Goal: Check status: Check status

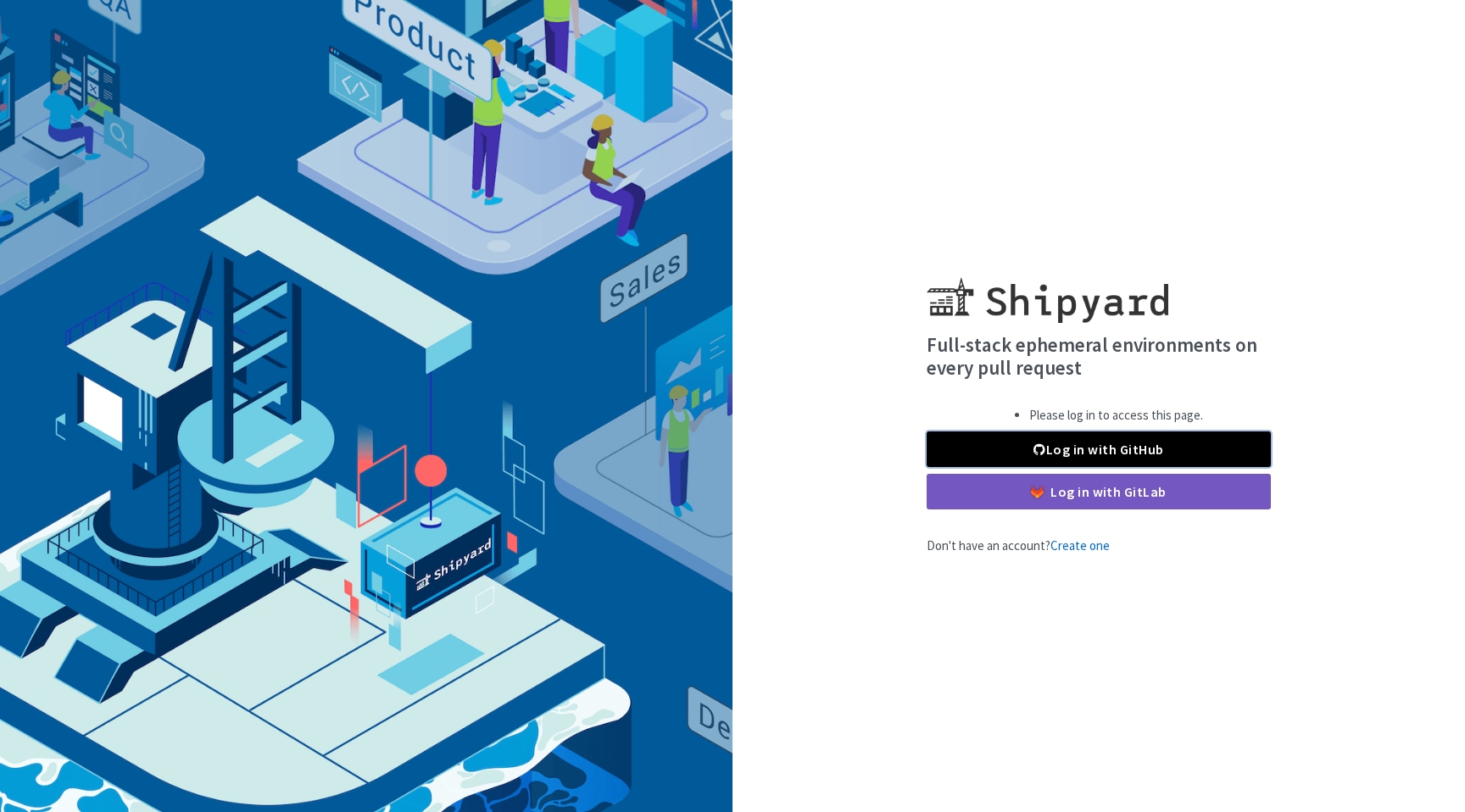
click at [1026, 449] on link "Log in with GitHub" at bounding box center [1098, 448] width 344 height 36
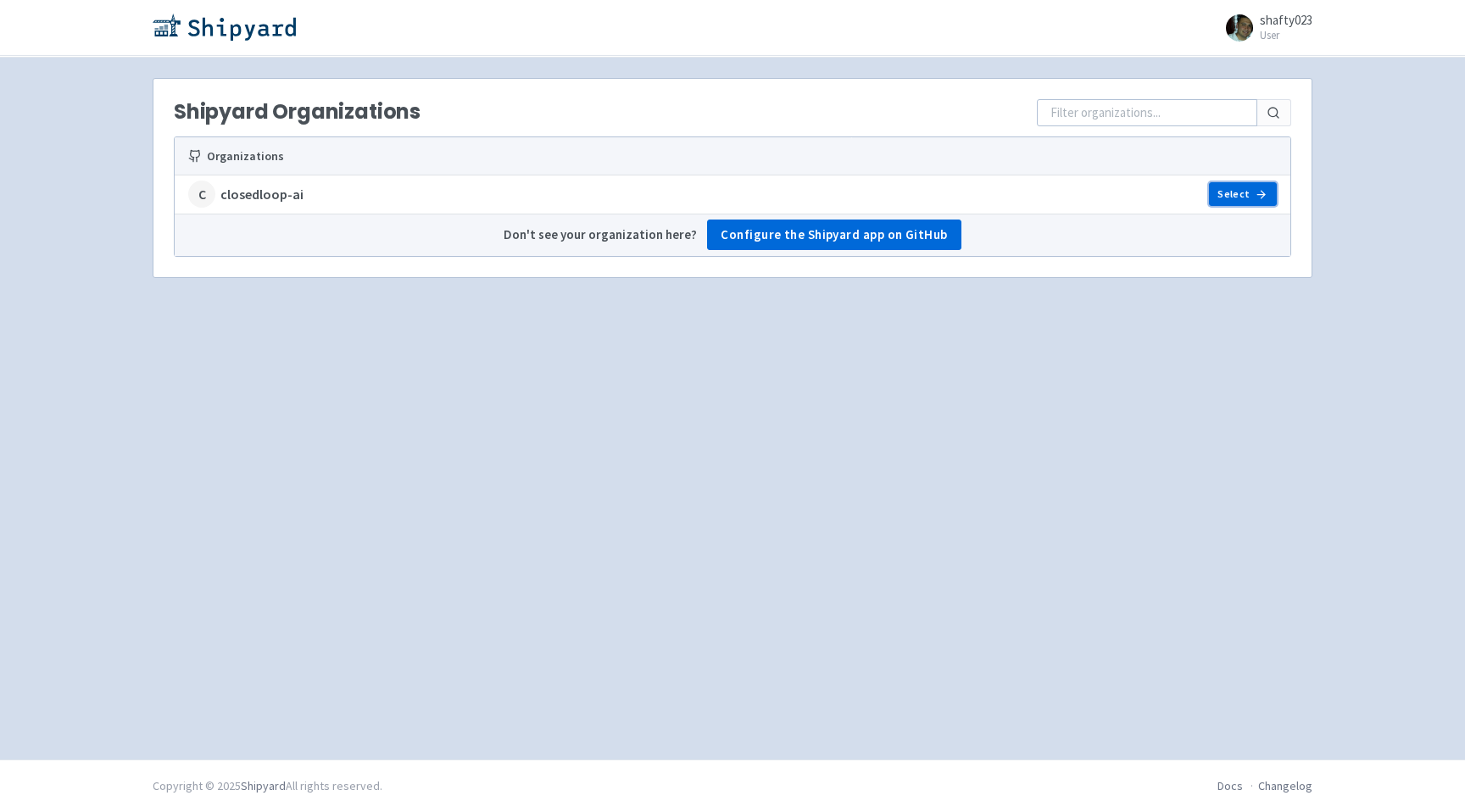
click at [1228, 195] on link "Select" at bounding box center [1242, 195] width 68 height 24
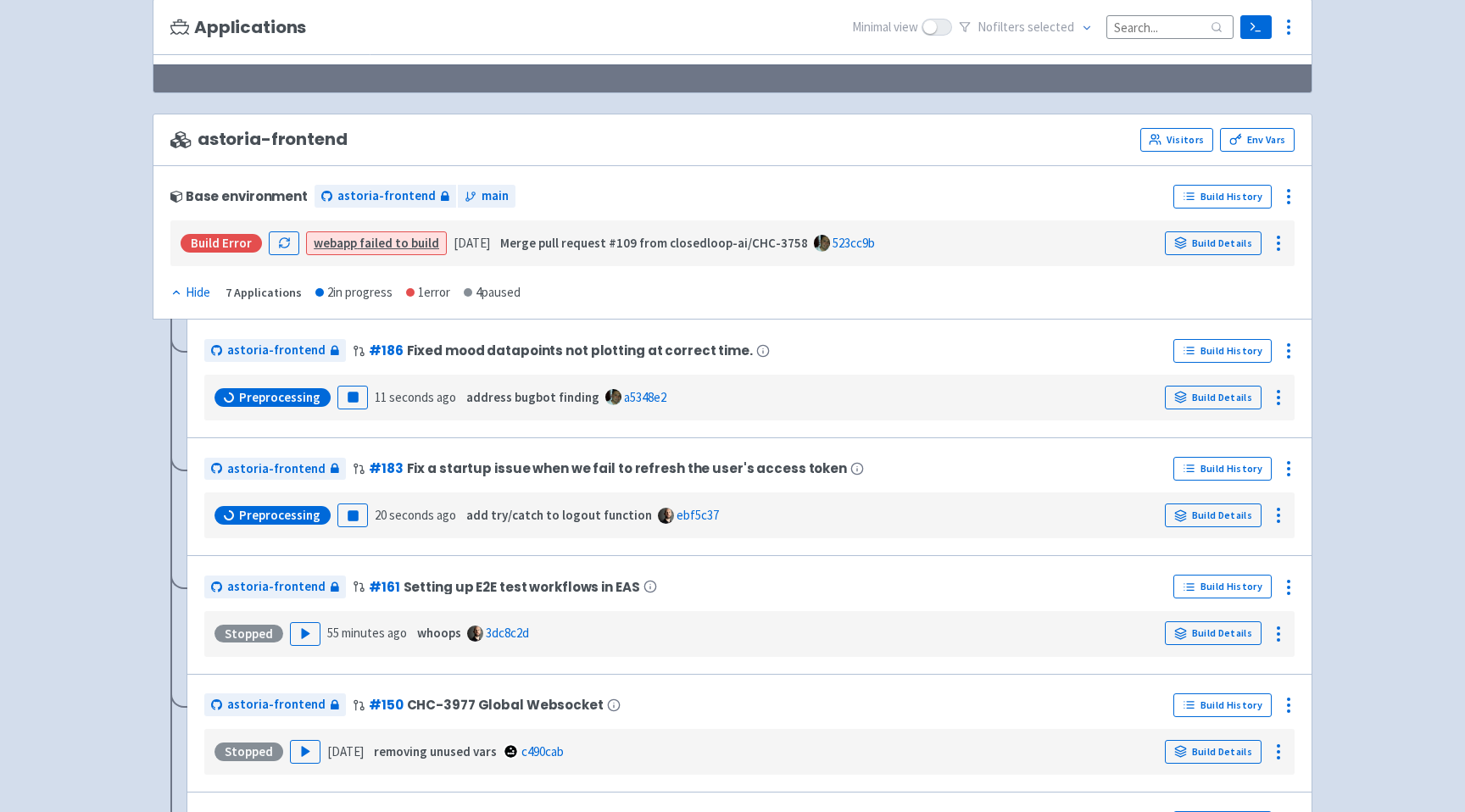
scroll to position [170, 0]
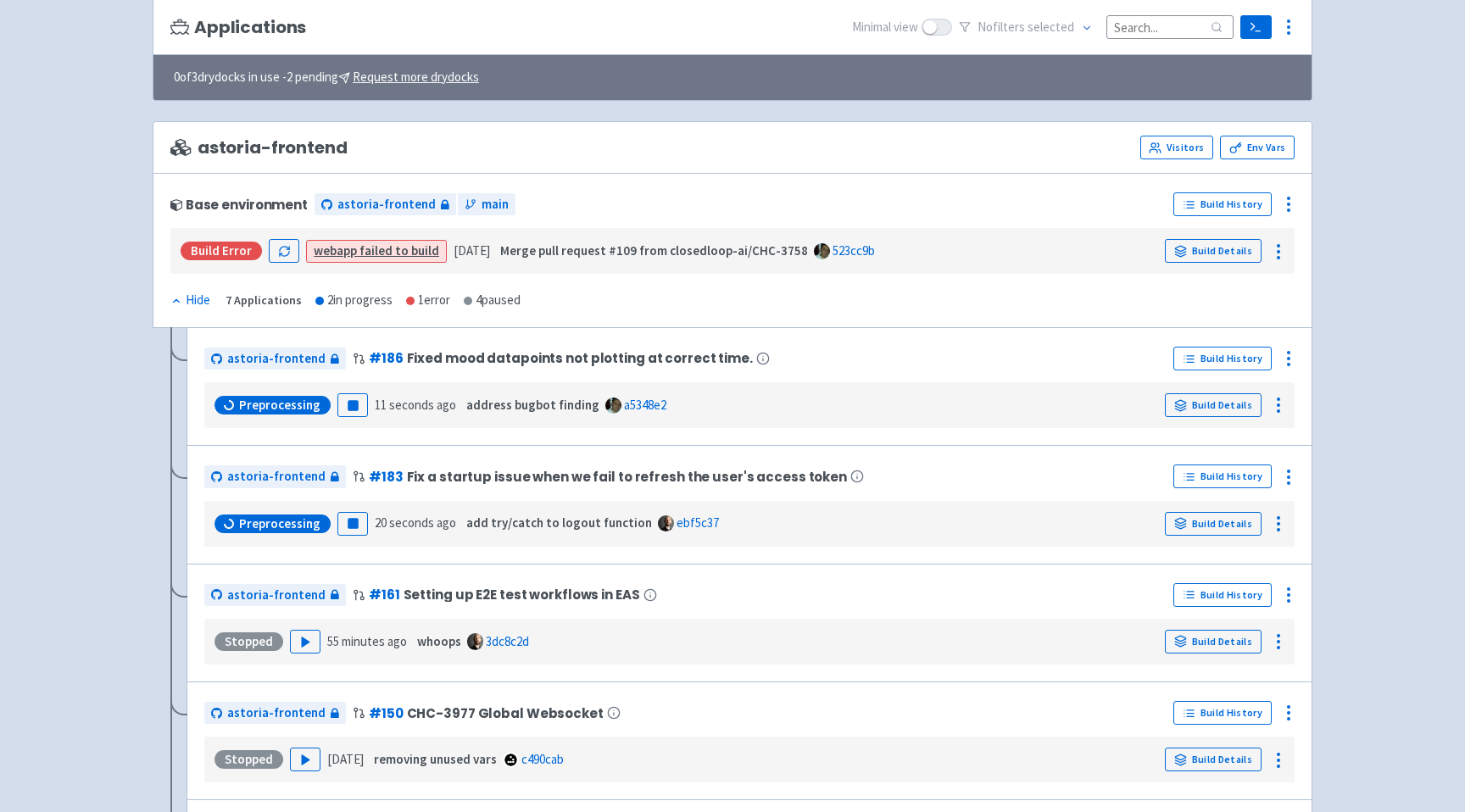
click at [371, 253] on link "webapp failed to build" at bounding box center [375, 250] width 125 height 16
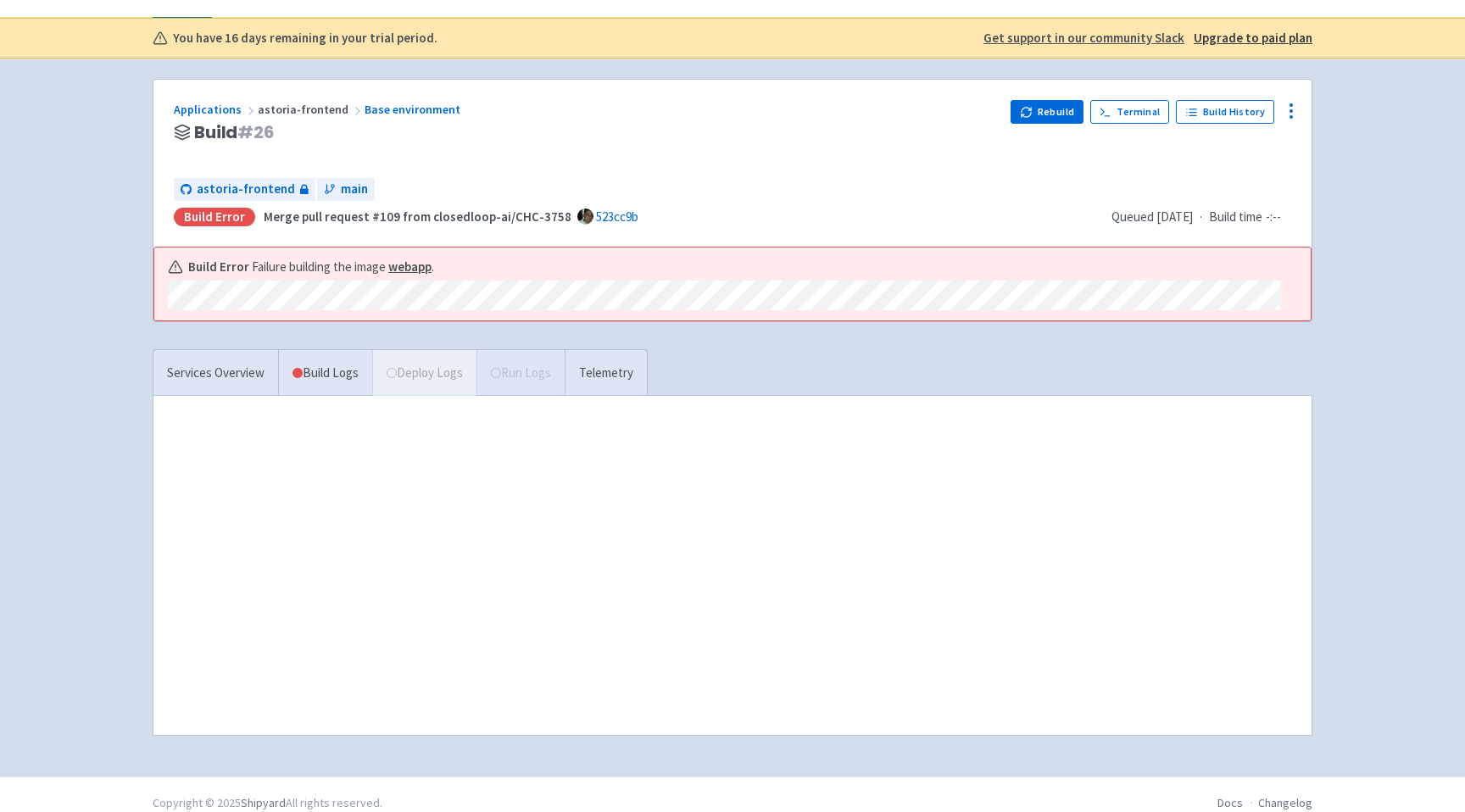
scroll to position [105, 0]
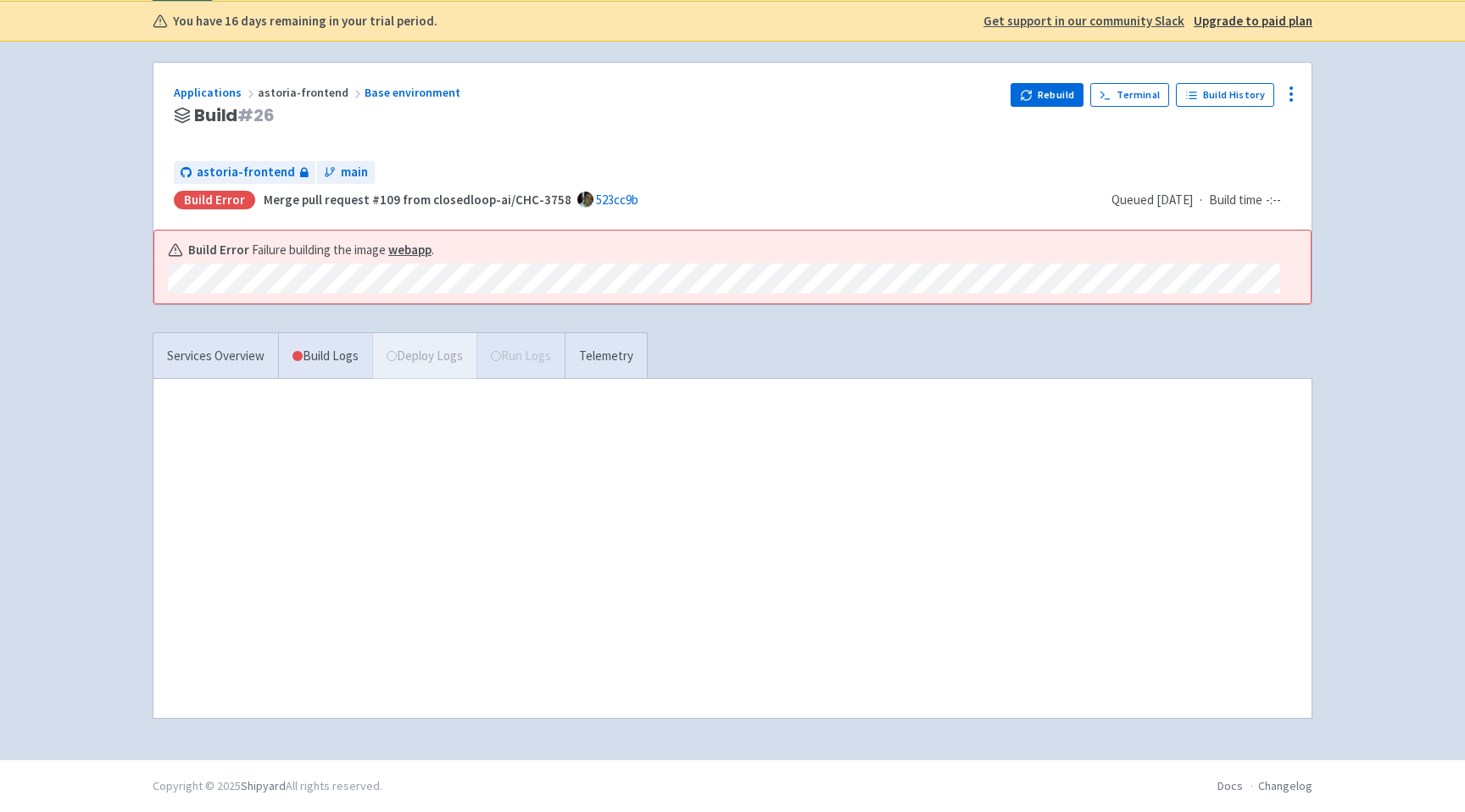
click at [158, 276] on div "Build Error Failure building the image webapp ." at bounding box center [732, 267] width 1156 height 73
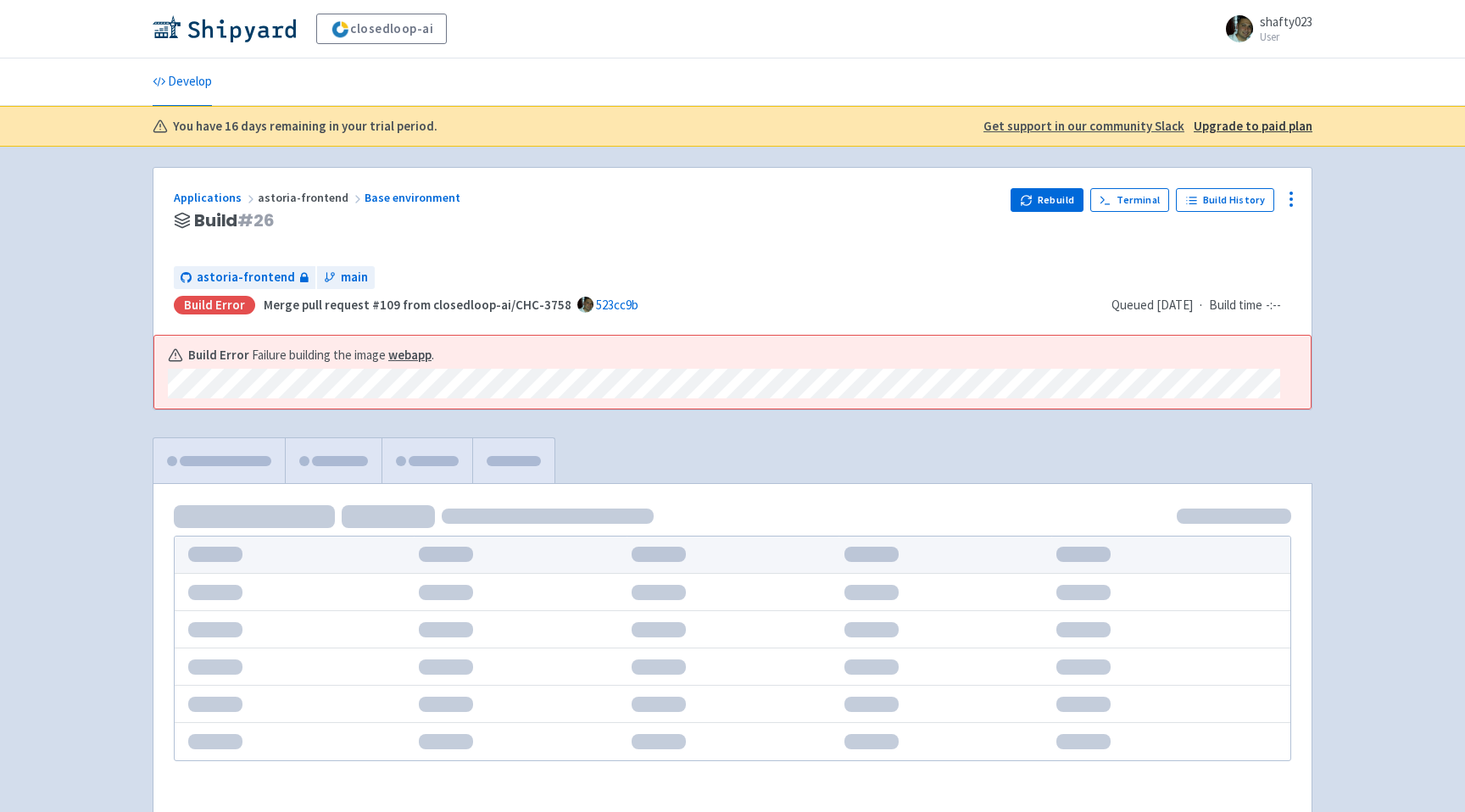
scroll to position [103, 0]
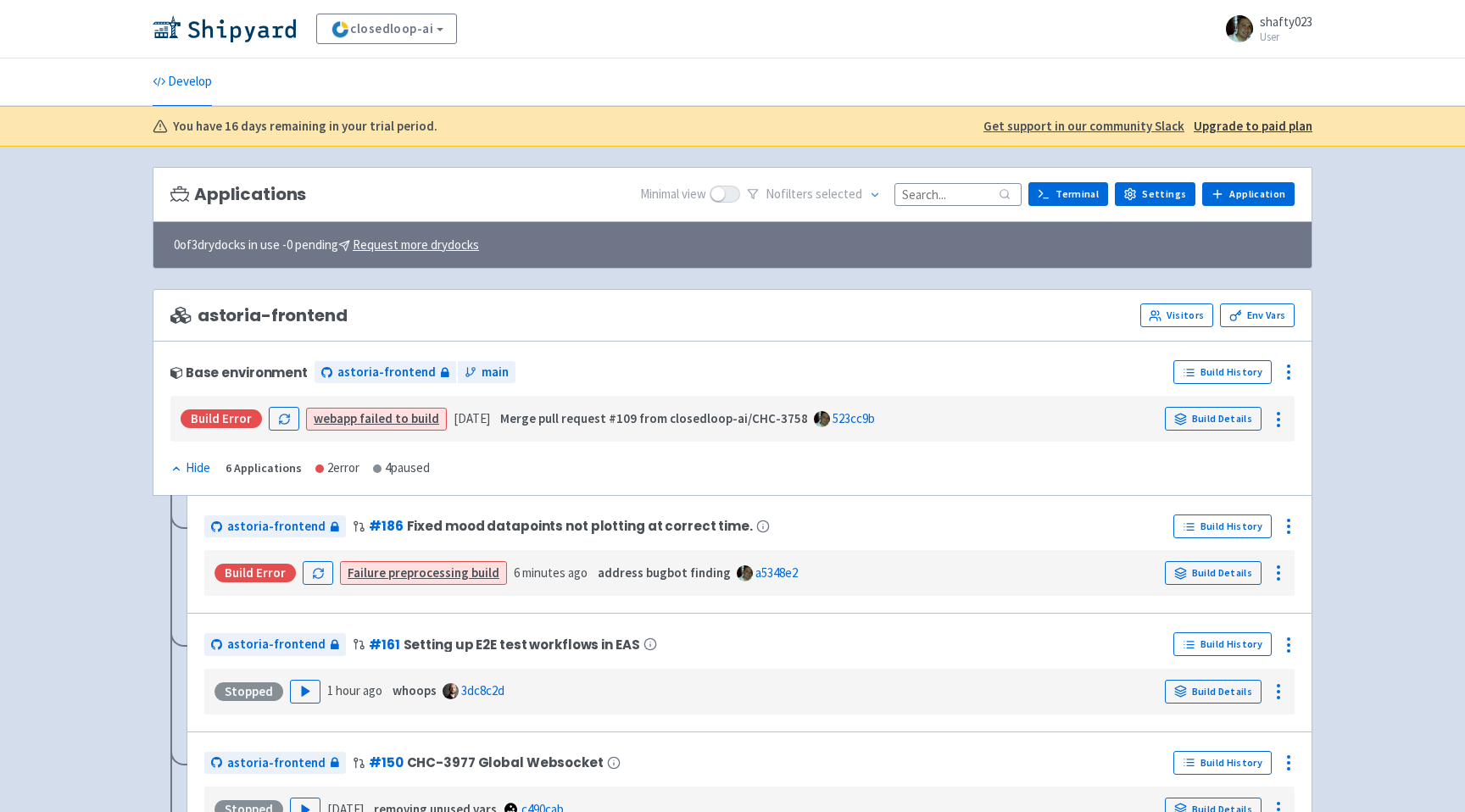
click at [429, 571] on link "Failure preprocessing build" at bounding box center [423, 573] width 152 height 16
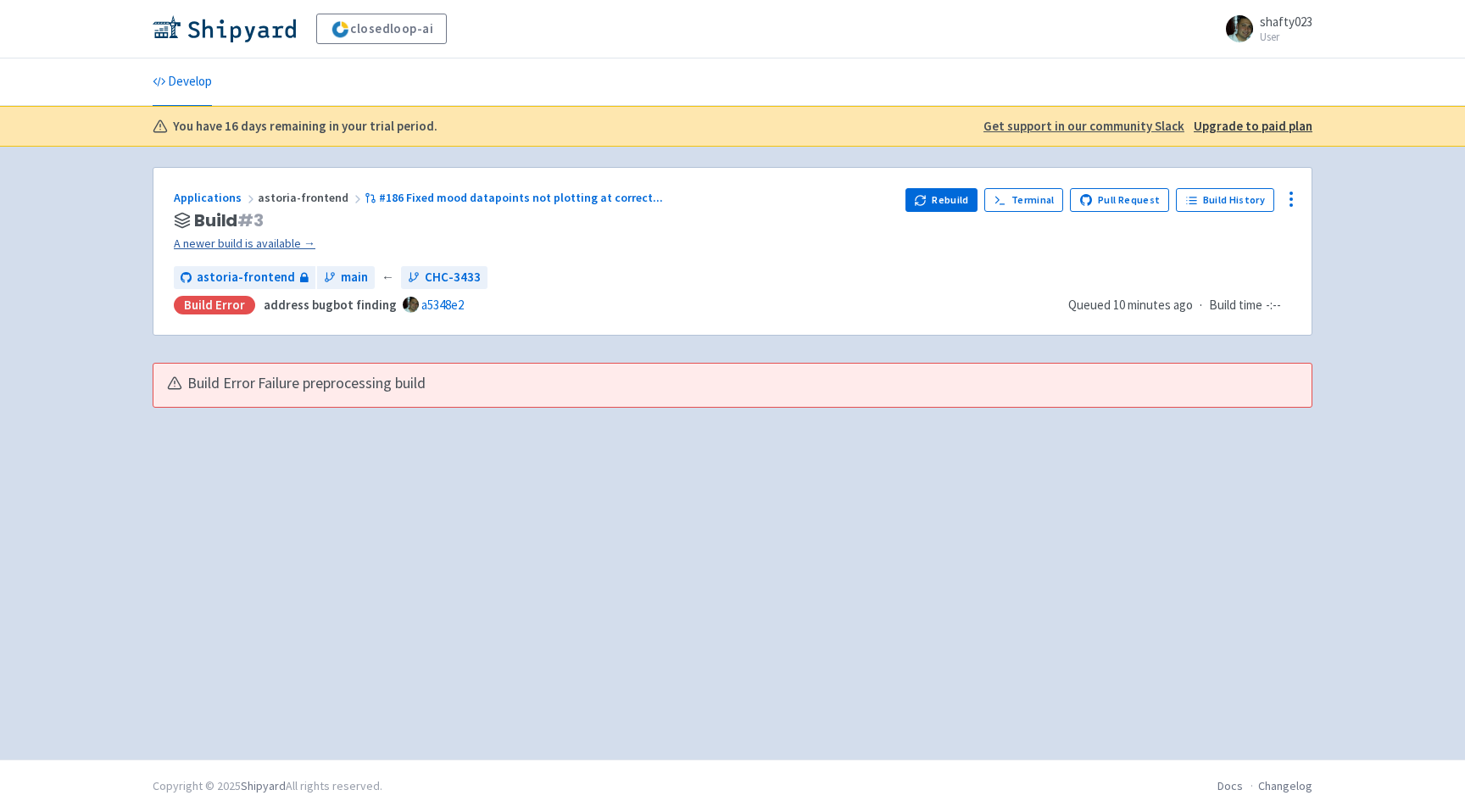
click at [184, 244] on link "A newer build is available →" at bounding box center [532, 243] width 718 height 19
